Goal: Transaction & Acquisition: Purchase product/service

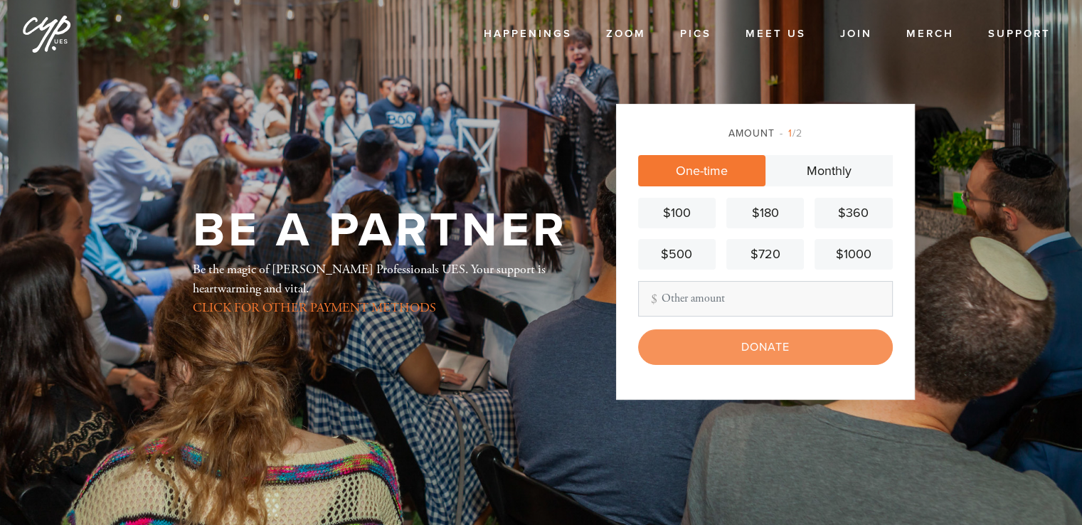
click at [722, 305] on input "Other Amount" at bounding box center [765, 299] width 255 height 36
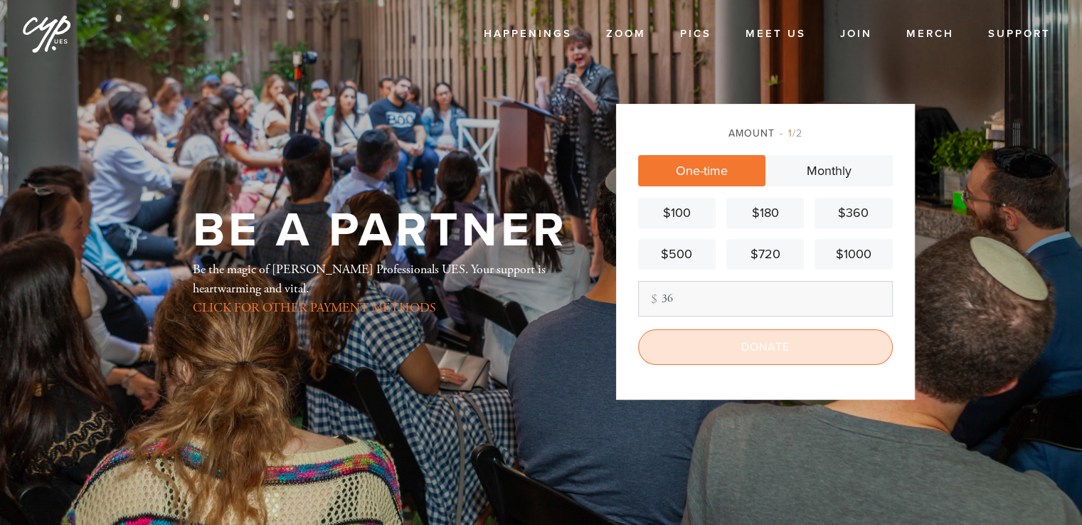
type input "36"
click at [752, 346] on input "Donate" at bounding box center [765, 347] width 255 height 36
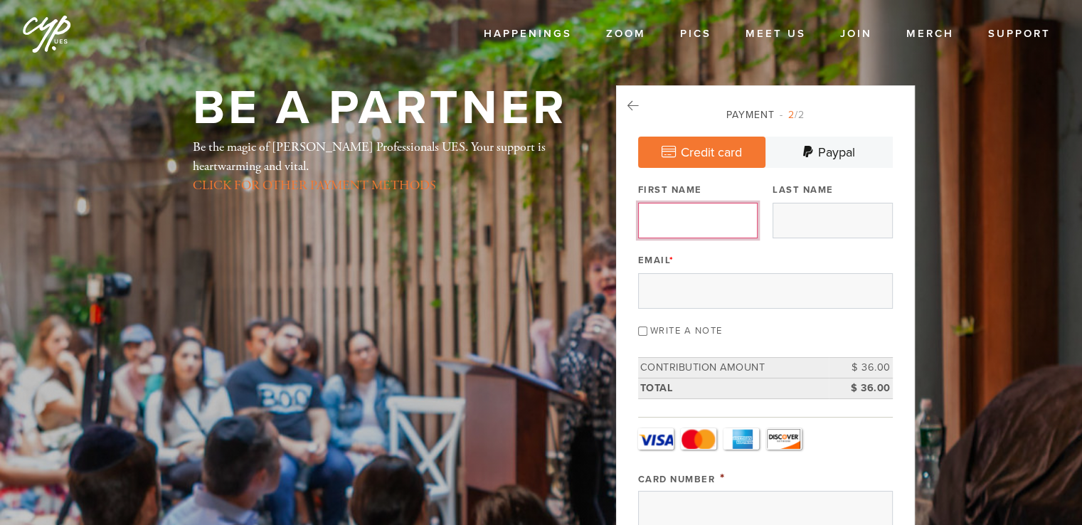
click at [685, 223] on input "First Name" at bounding box center [697, 221] width 119 height 36
type input "[PERSON_NAME]"
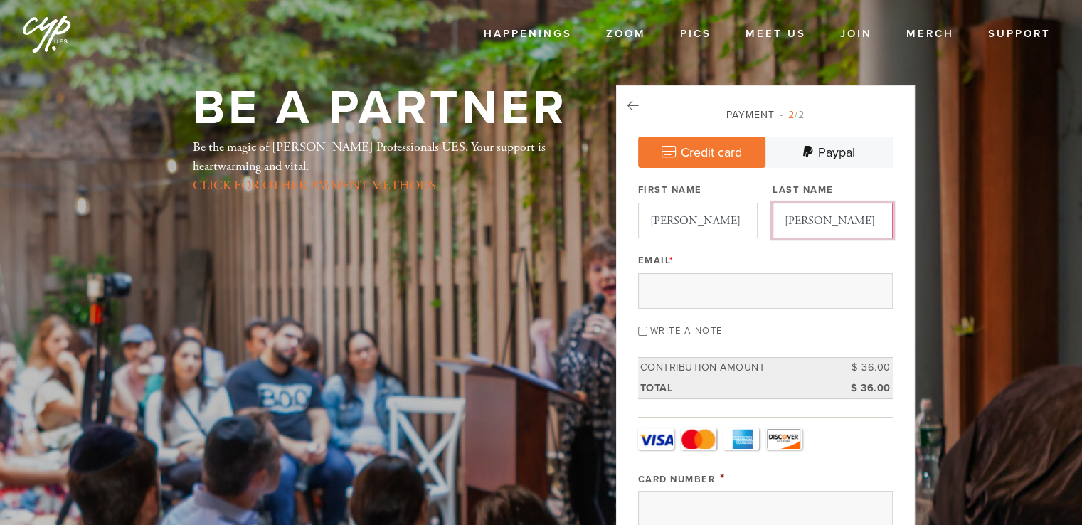
type input "[PERSON_NAME]"
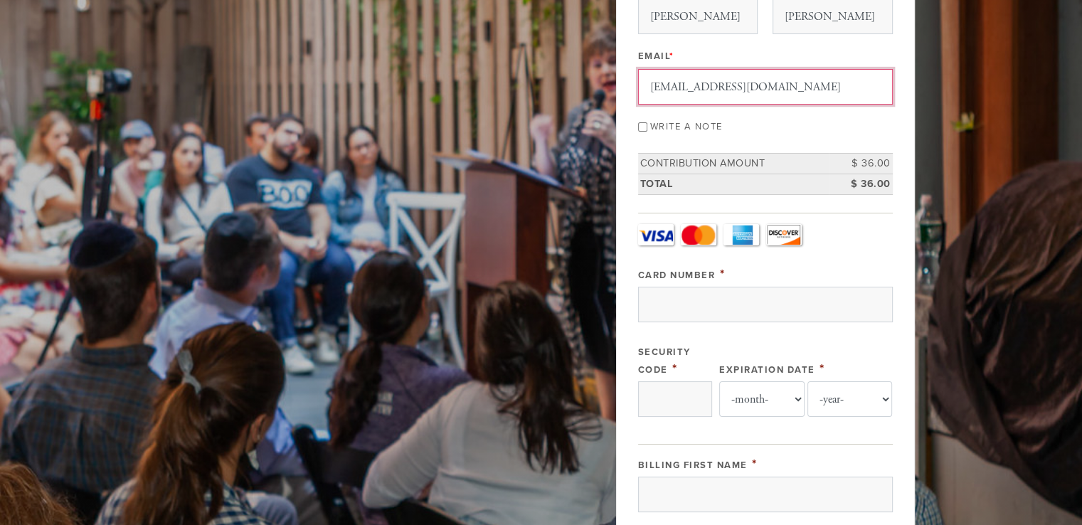
scroll to position [205, 0]
type input "[EMAIL_ADDRESS][DOMAIN_NAME]"
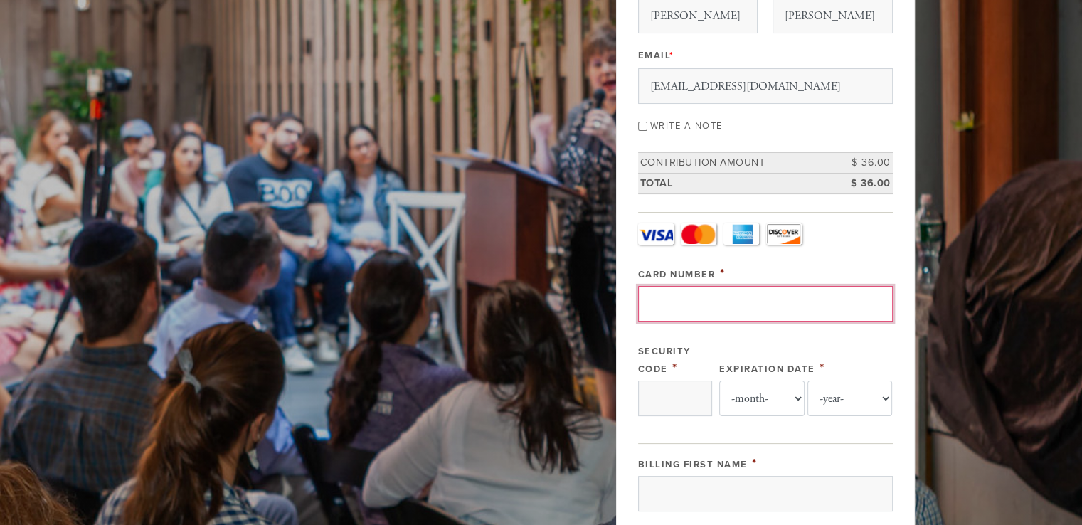
click at [725, 306] on input "Card Number" at bounding box center [765, 304] width 255 height 36
type input "[CREDIT_CARD_NUMBER]"
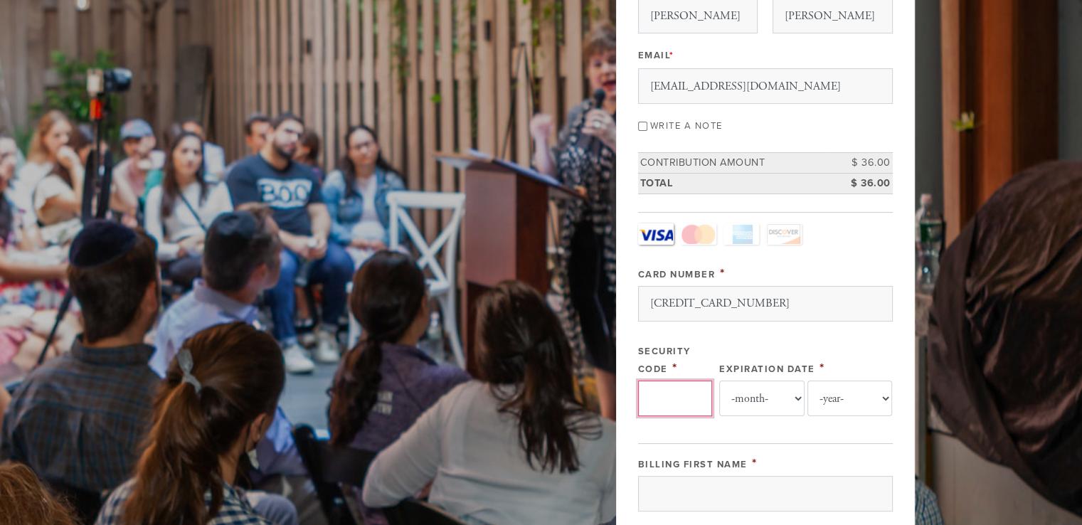
click at [671, 404] on input "Security Code" at bounding box center [675, 398] width 74 height 36
type input "508"
click at [781, 385] on select "-month- 01 02 03 04 05 06 07 08 09 10 11 12" at bounding box center [761, 398] width 85 height 36
select select "12"
click at [719, 380] on select "-month- 01 02 03 04 05 06 07 08 09 10 11 12" at bounding box center [761, 398] width 85 height 36
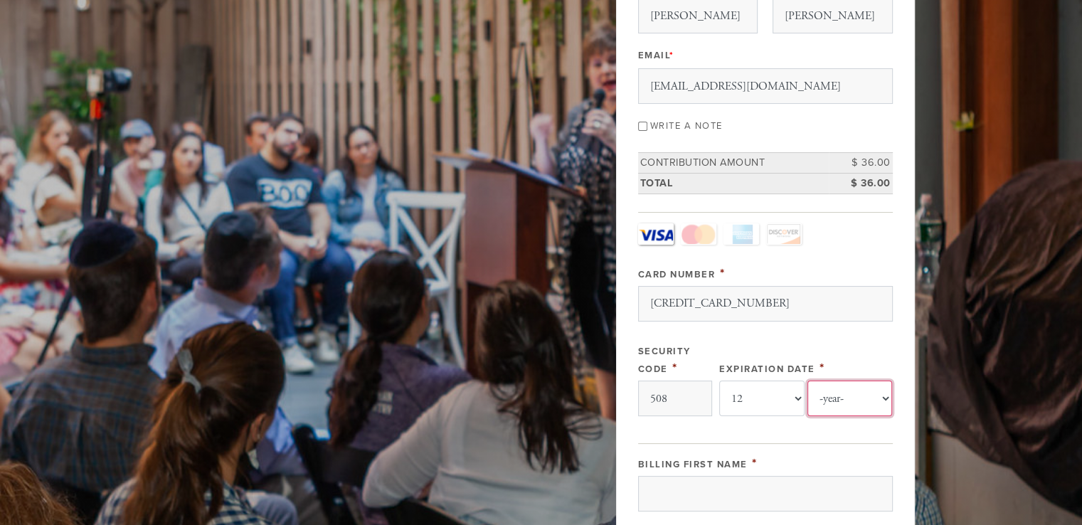
click at [829, 411] on select "-year- 2025 2026 2027 2028 2029 2030 2031 2032 2033 2034 2035" at bounding box center [849, 398] width 85 height 36
select select "2026"
click at [807, 380] on select "-year- 2025 2026 2027 2028 2029 2030 2031 2032 2033 2034 2035" at bounding box center [849, 398] width 85 height 36
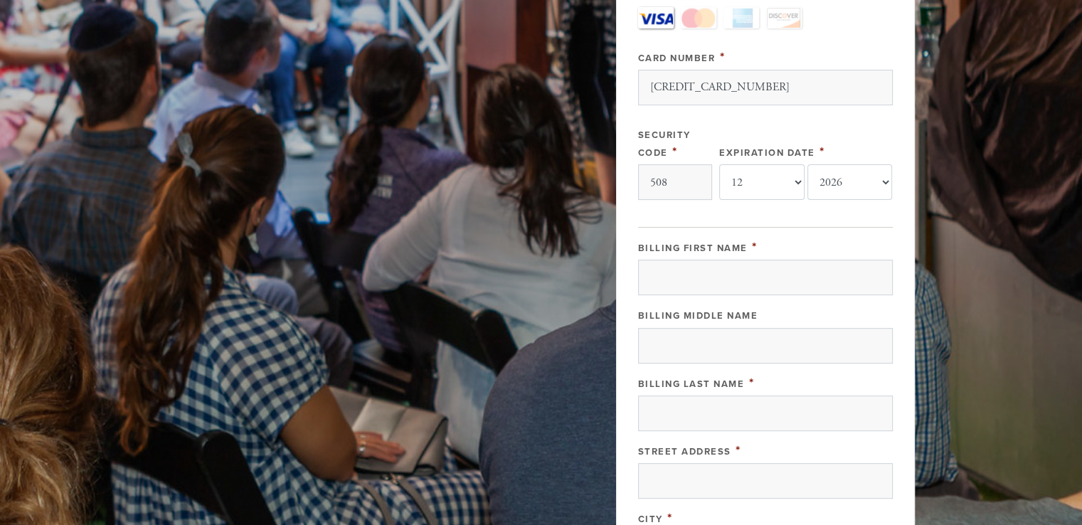
scroll to position [421, 0]
click at [715, 263] on input "Billing First Name" at bounding box center [765, 278] width 255 height 36
type input "[PERSON_NAME]"
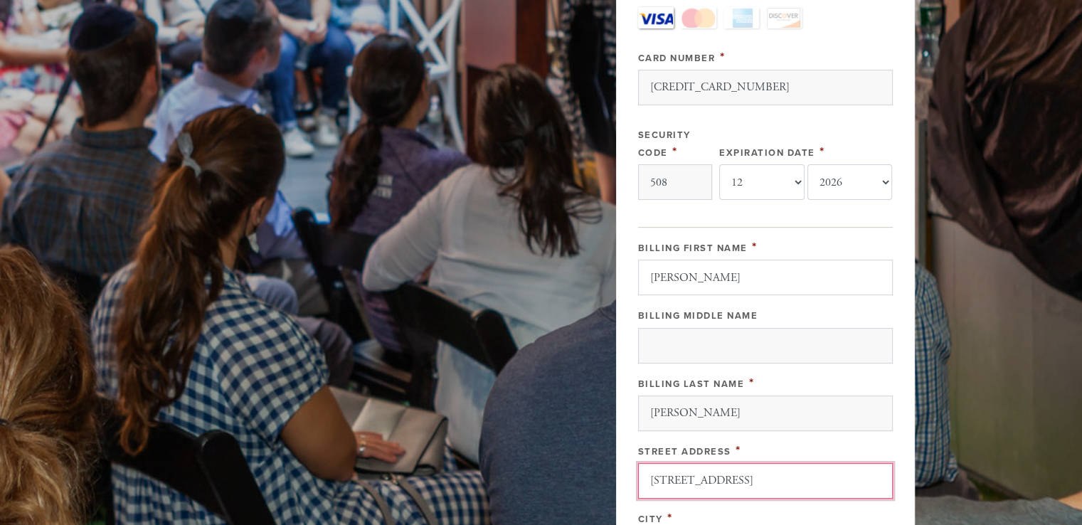
type input "[STREET_ADDRESS]"
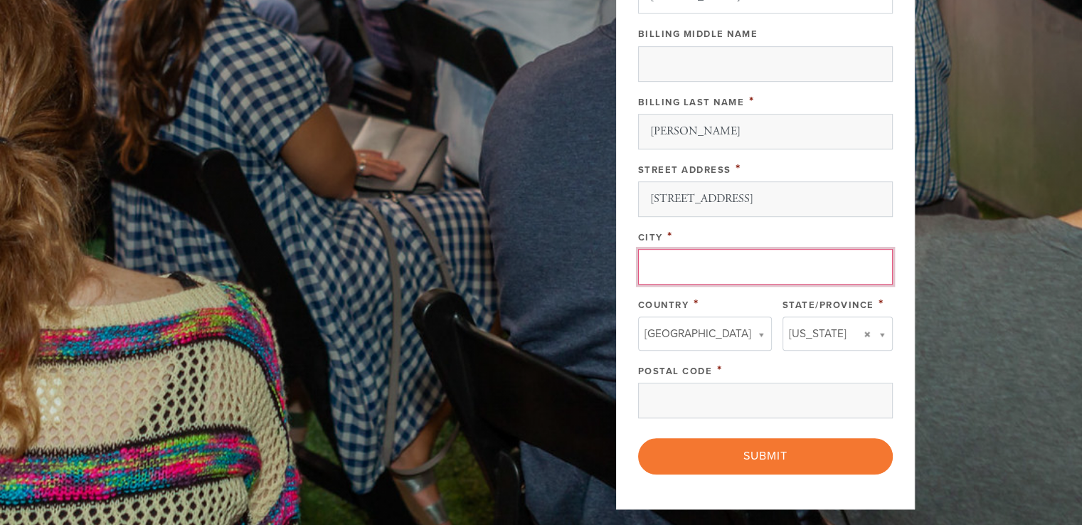
type input "I"
type input "Union"
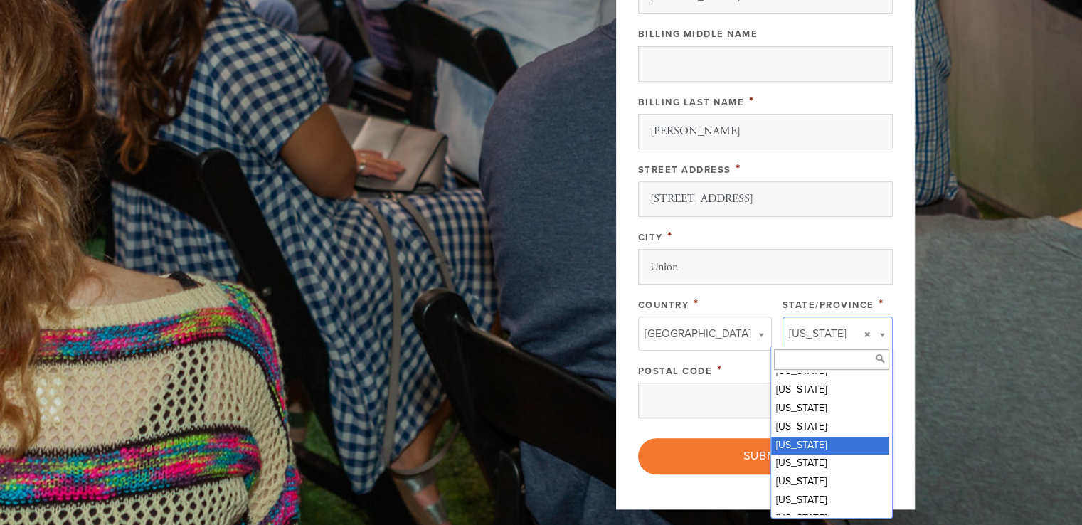
scroll to position [558, 0]
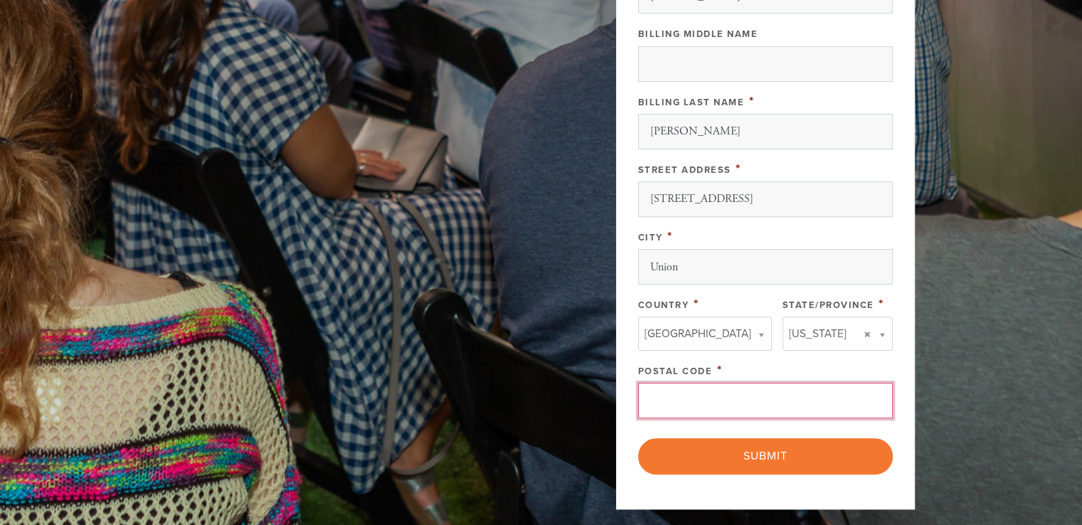
click at [762, 396] on input "Postal Code" at bounding box center [765, 401] width 255 height 36
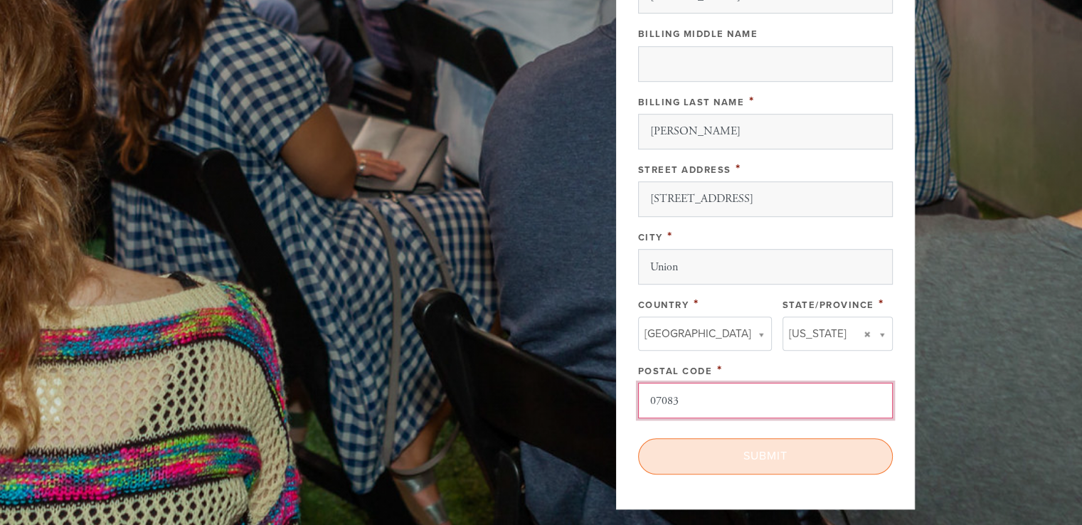
type input "07083"
click at [774, 458] on input "Submit" at bounding box center [765, 456] width 255 height 36
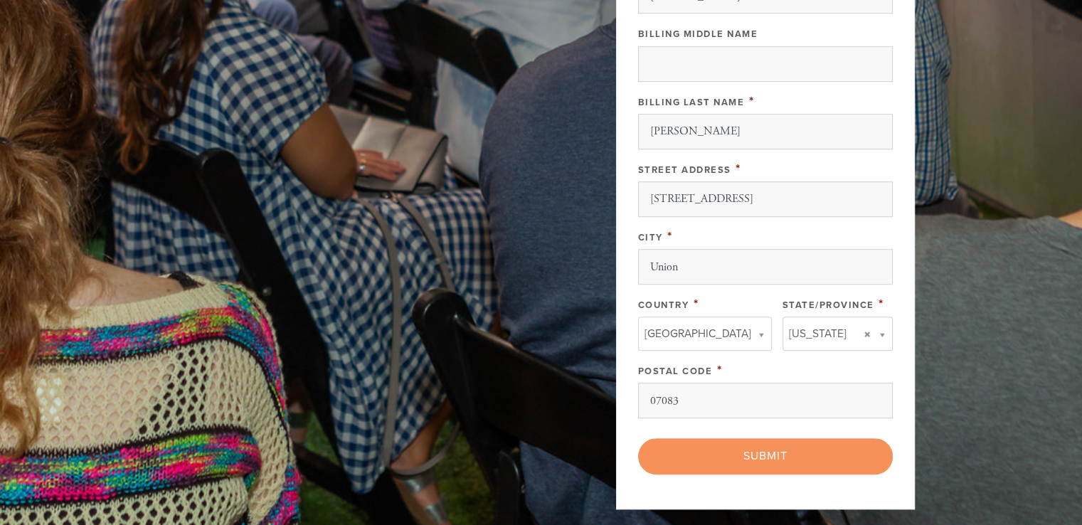
scroll to position [562, 0]
